Goal: Manage account settings

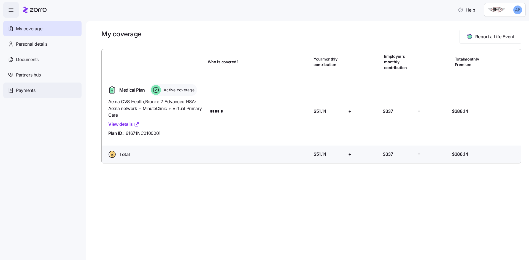
click at [26, 91] on span "Payments" at bounding box center [25, 90] width 19 height 7
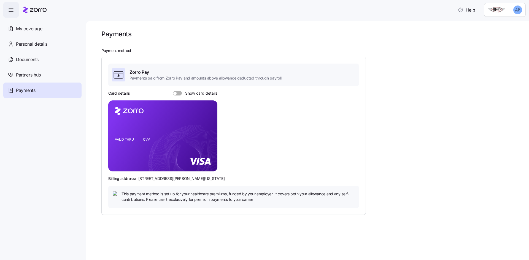
click at [175, 95] on div at bounding box center [177, 93] width 9 height 4
click at [173, 91] on input "Show card details" at bounding box center [173, 91] width 0 height 0
click at [178, 94] on span at bounding box center [179, 93] width 3 height 3
click at [173, 91] on input "Show card details" at bounding box center [173, 91] width 0 height 0
